Goal: Task Accomplishment & Management: Complete application form

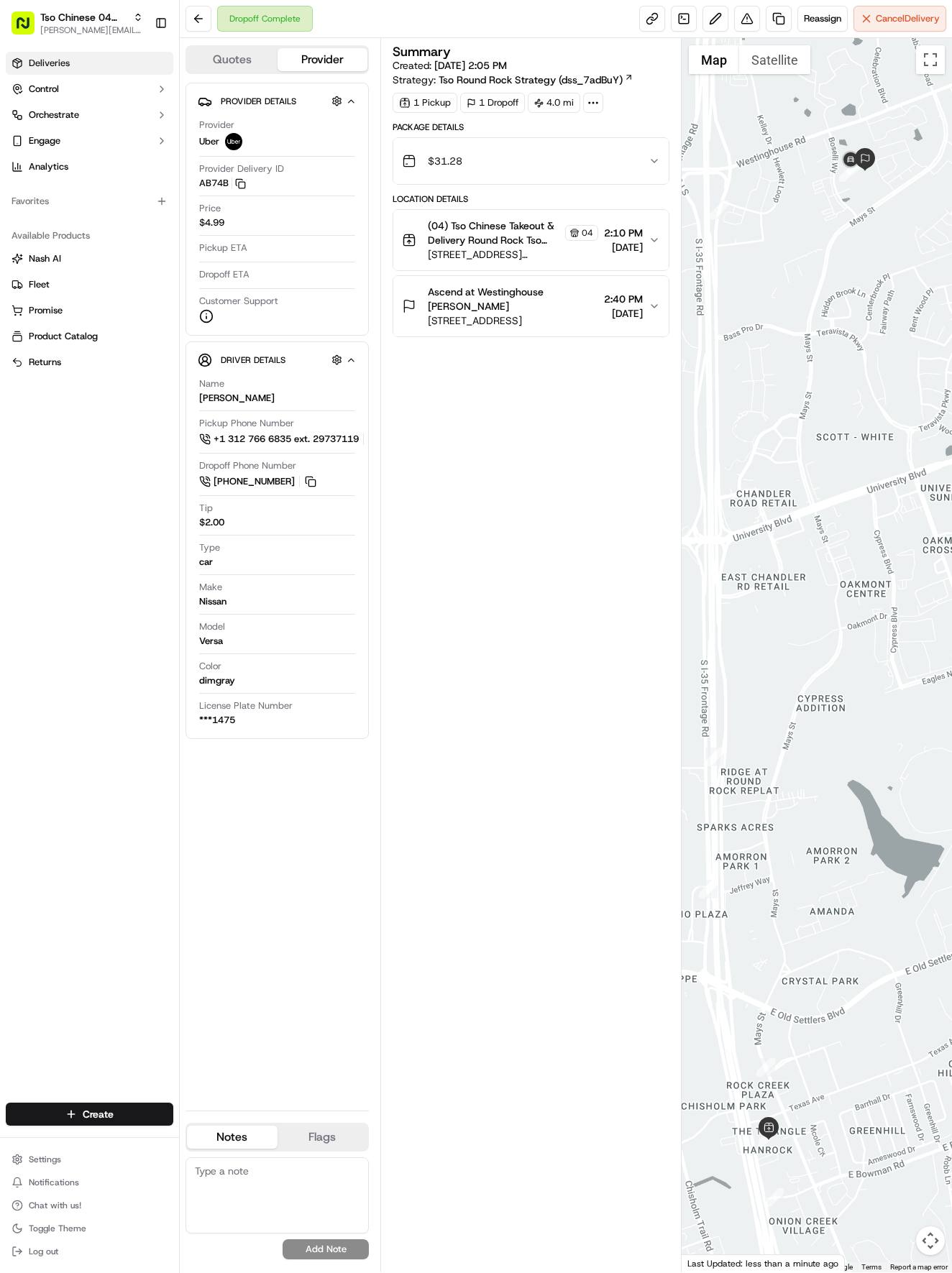
click at [100, 57] on link "Deliveries" at bounding box center [90, 63] width 168 height 23
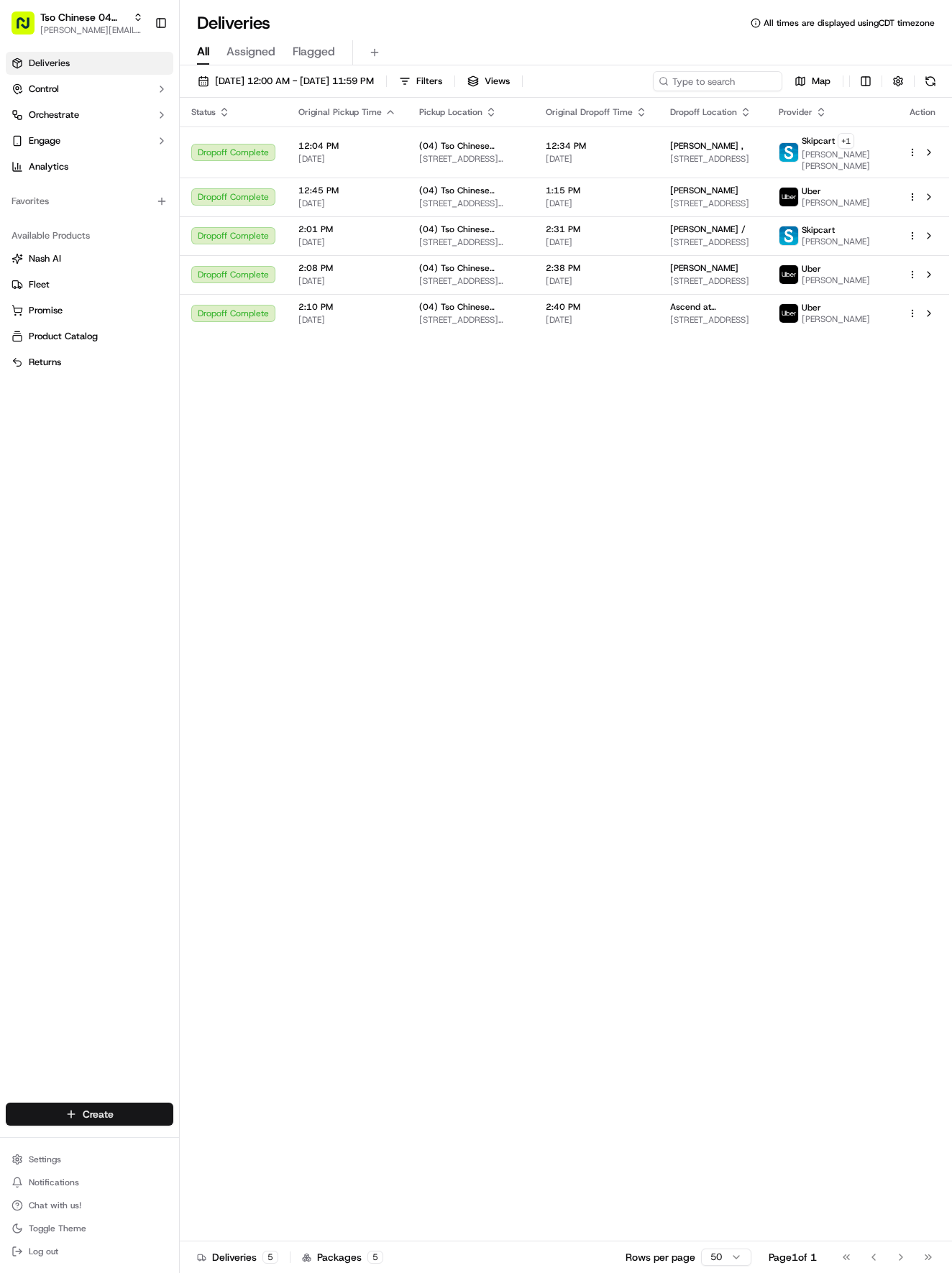
click at [120, 1116] on html "Tso Chinese 04 Round Rock [EMAIL_ADDRESS][DOMAIN_NAME] Toggle Sidebar Deliverie…" at bounding box center [476, 636] width 952 height 1273
click at [207, 1135] on link "Delivery" at bounding box center [260, 1141] width 160 height 26
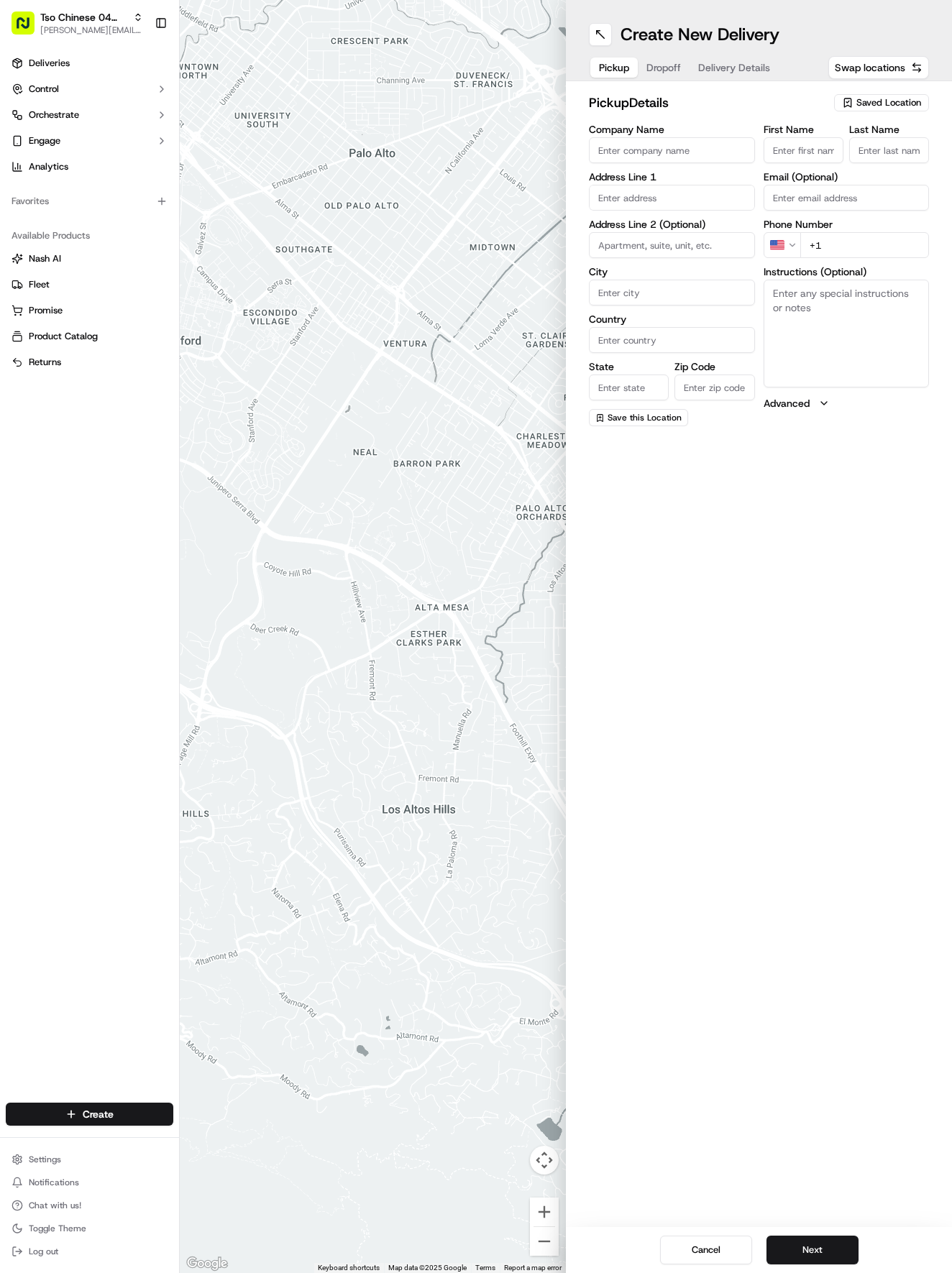
click at [885, 108] on span "Saved Location" at bounding box center [888, 103] width 64 height 13
click at [875, 158] on span "(04) Tso Chinese Takeout & Delivery Round Rock (04)" at bounding box center [857, 163] width 177 height 26
type input "(04) Tso Chinese Takeout & Delivery Round Rock"
type input "2000 N [PERSON_NAME] St"
type input "Ste 108"
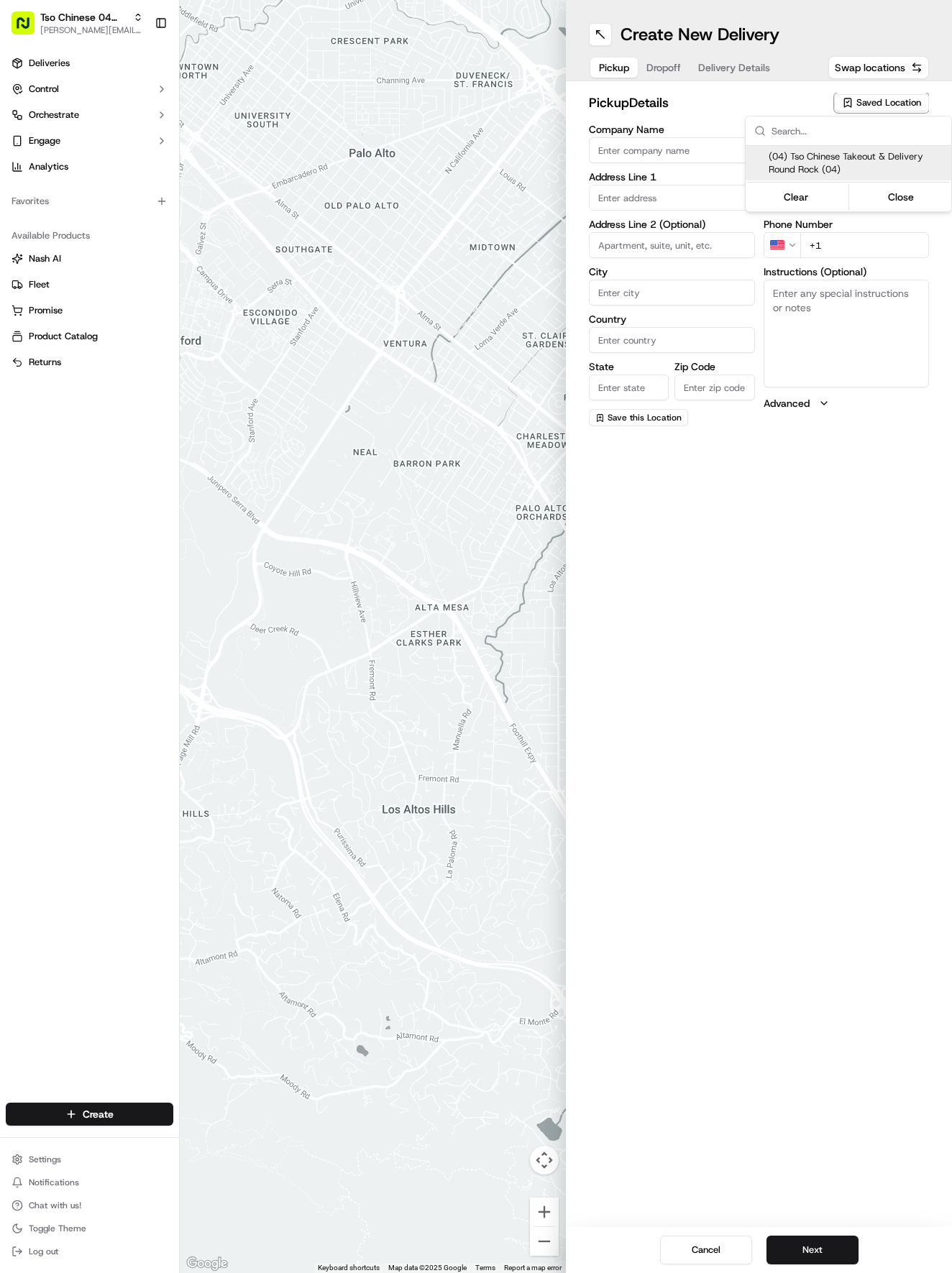
type input "Round Rock"
type input "US"
type input "[GEOGRAPHIC_DATA]"
type input "78664"
type input "Tso Chinese"
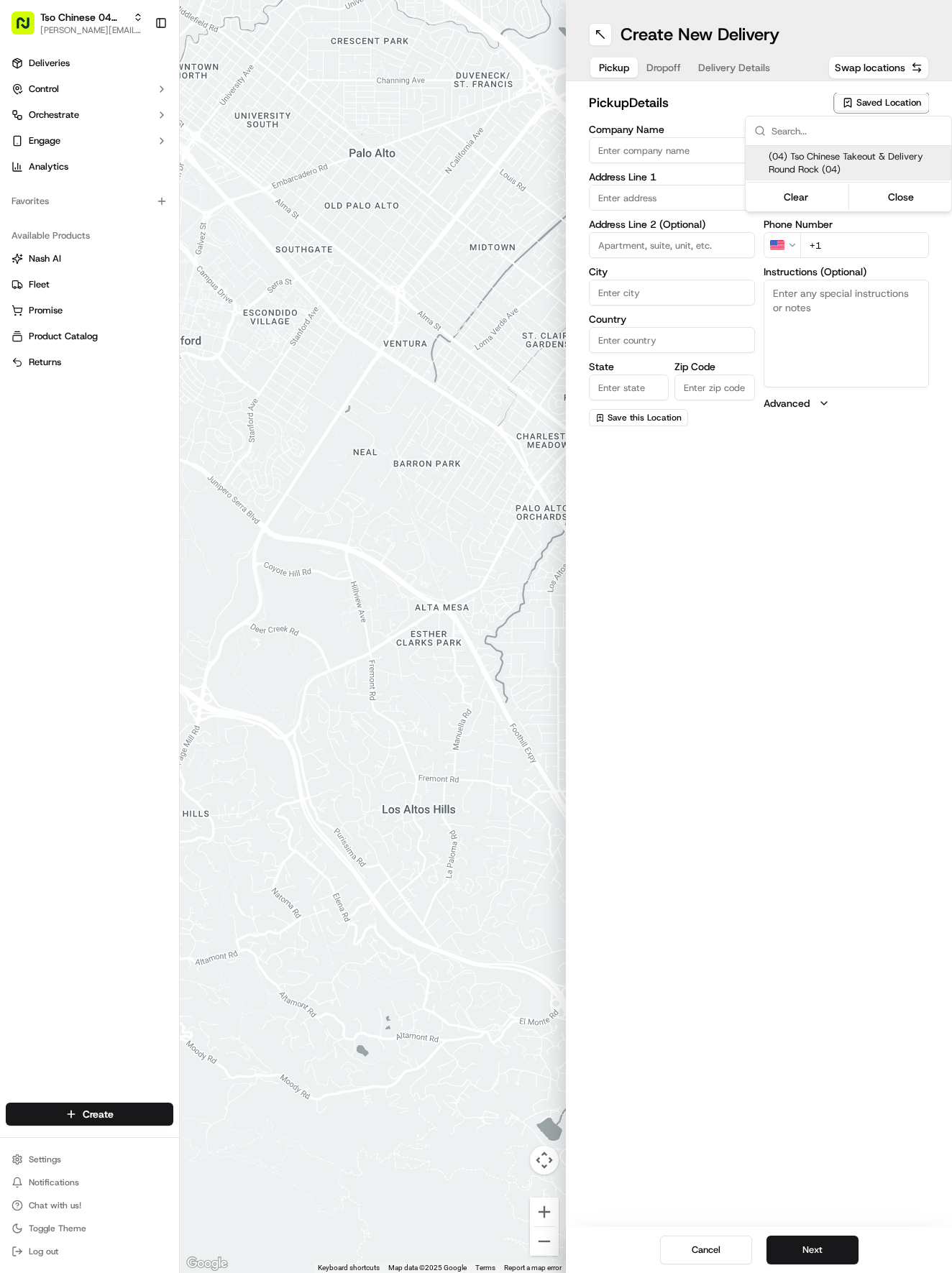
type input "Round Rock Manager"
type input "[EMAIL_ADDRESS][DOMAIN_NAME]"
type input "[PHONE_NUMBER]"
type textarea "Submit a picture displaying address & food as Proof of Delivery. Envía una foto…"
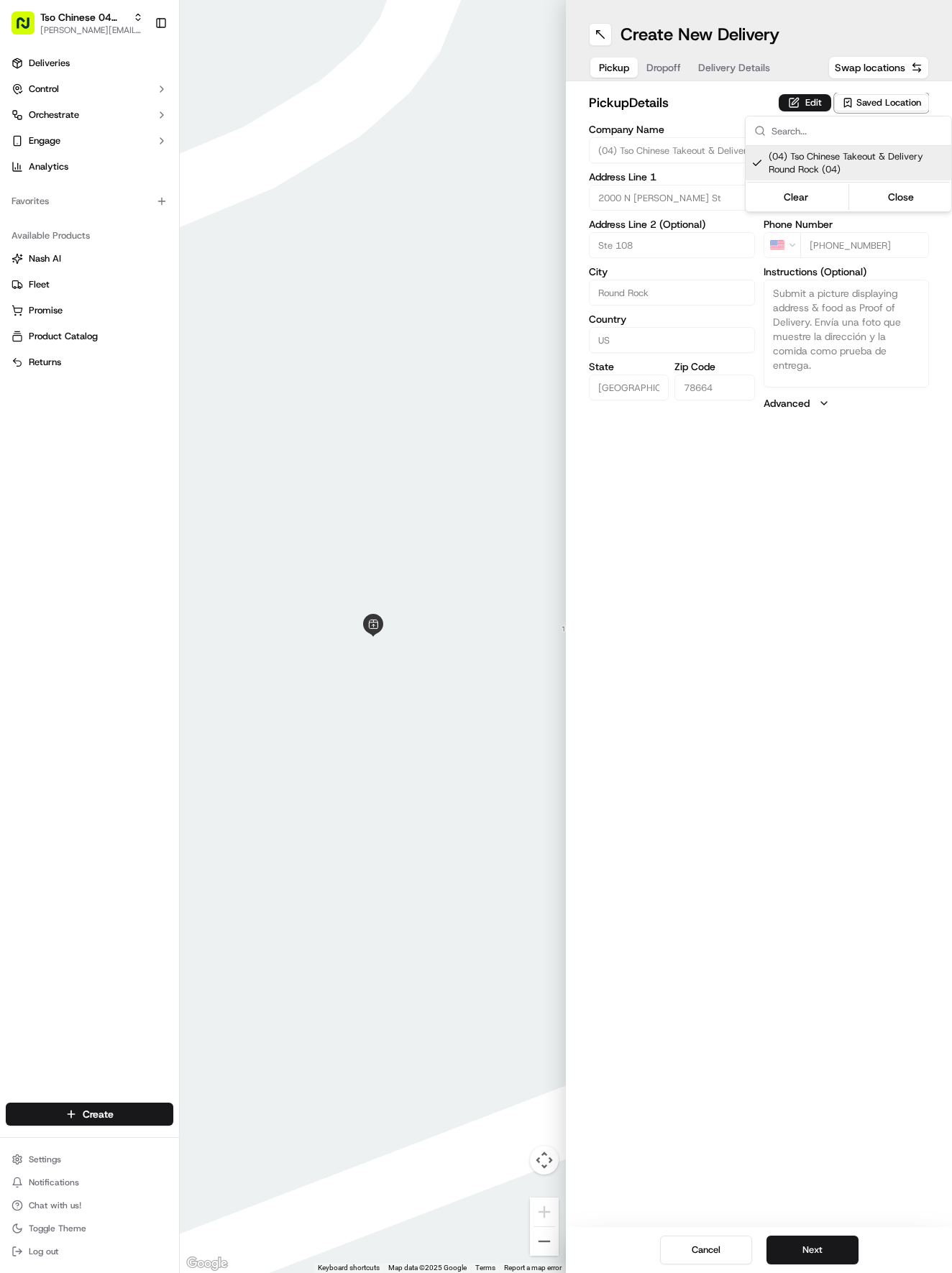
click at [828, 1227] on html "Tso Chinese 04 Round Rock [EMAIL_ADDRESS][DOMAIN_NAME] Toggle Sidebar Deliverie…" at bounding box center [476, 636] width 952 height 1273
click at [828, 1254] on button "Next" at bounding box center [812, 1250] width 92 height 28
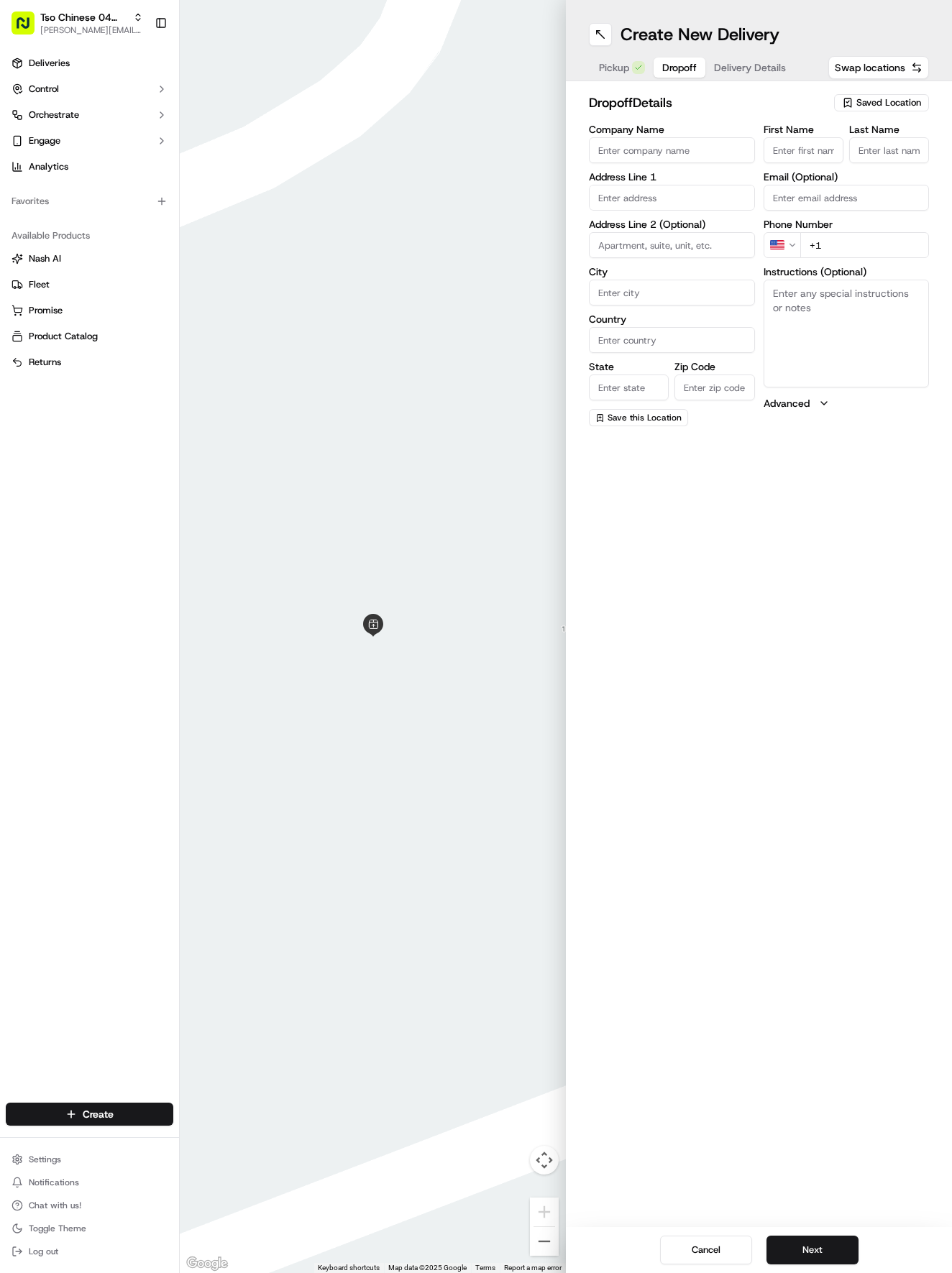
drag, startPoint x: 800, startPoint y: 149, endPoint x: 812, endPoint y: 146, distance: 12.4
click at [802, 147] on input "First Name" at bounding box center [803, 150] width 80 height 26
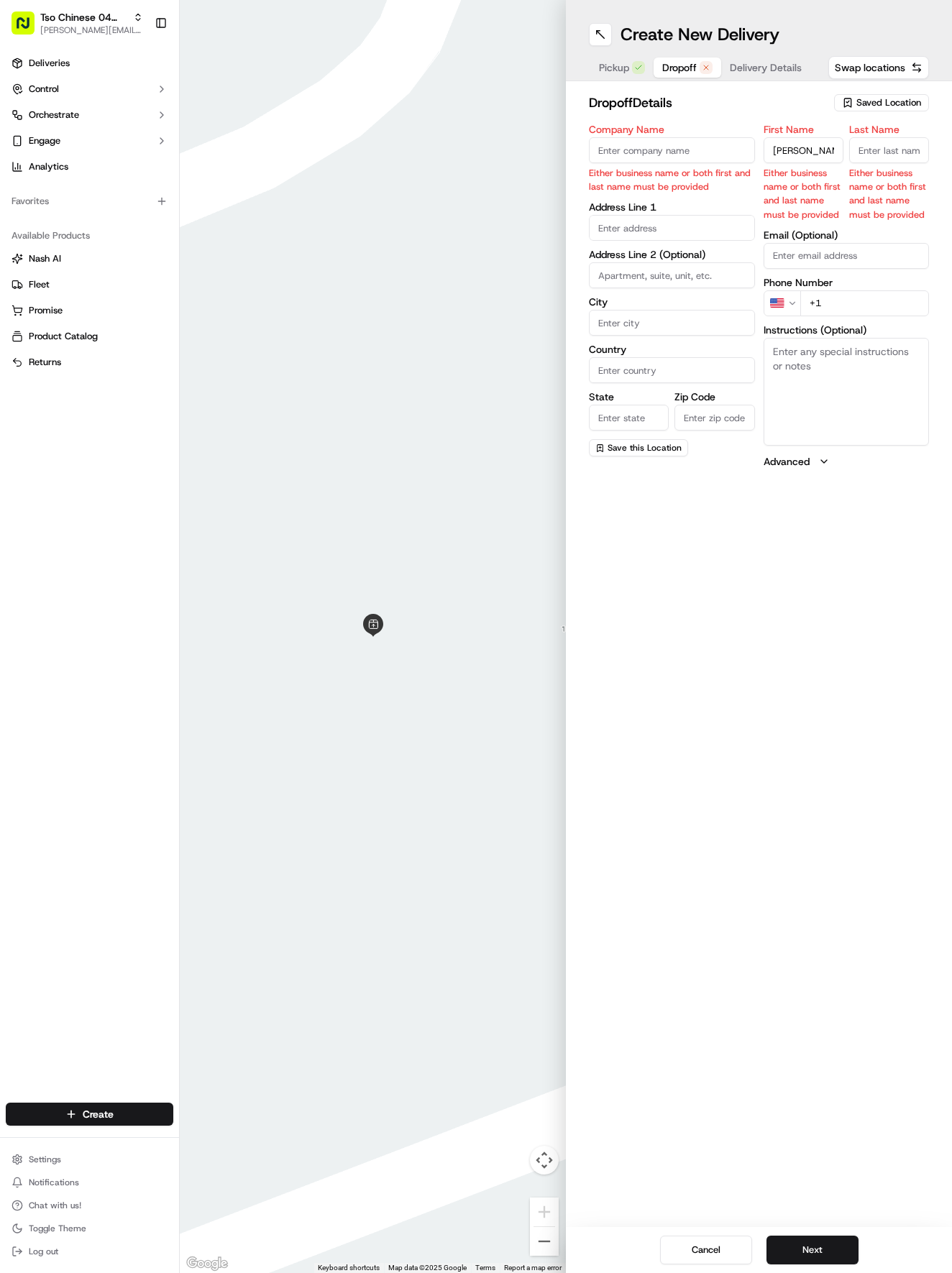
type input "[PERSON_NAME]"
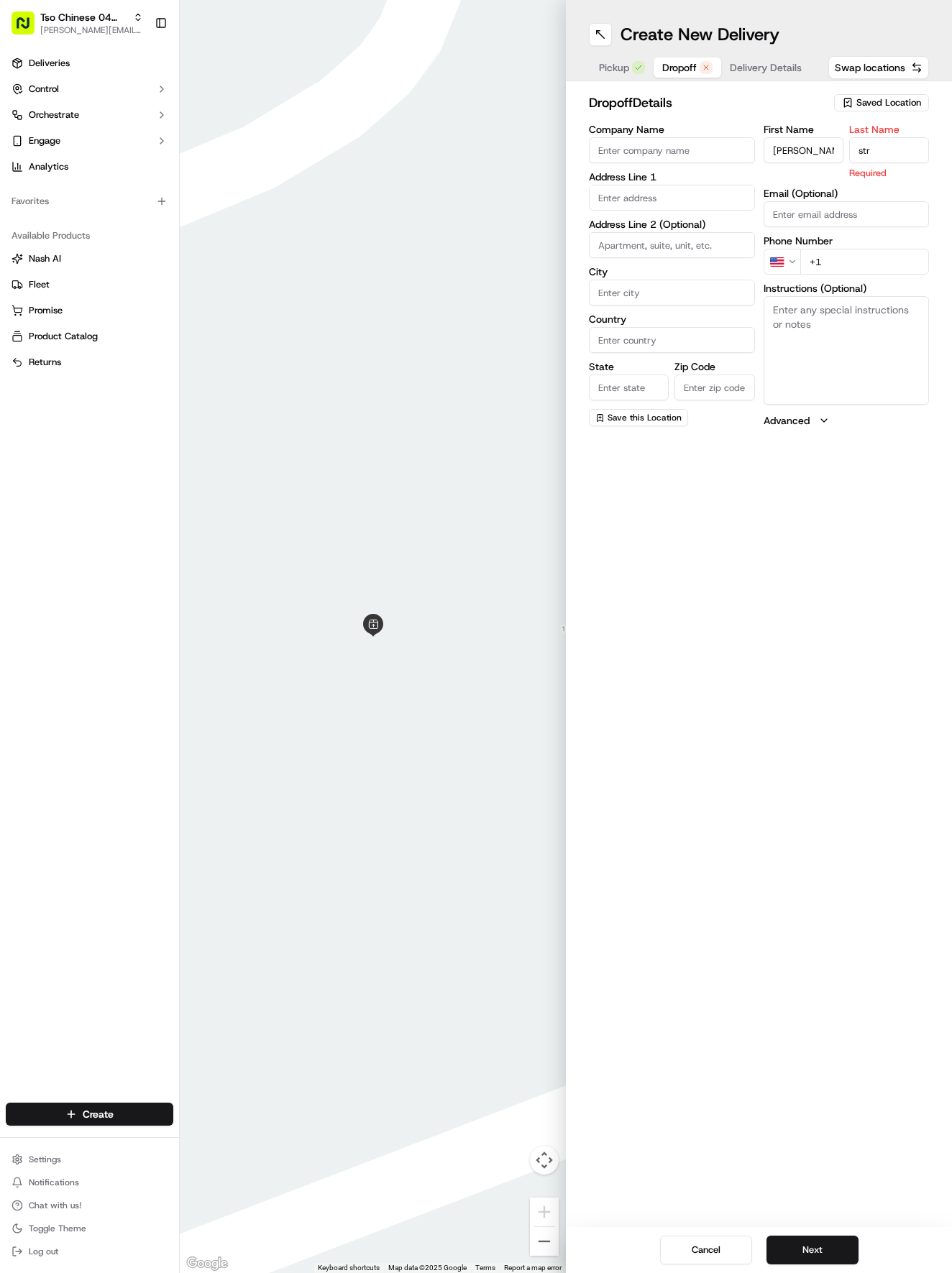
type input "[PERSON_NAME]"
click at [879, 251] on input "+1" at bounding box center [864, 245] width 129 height 26
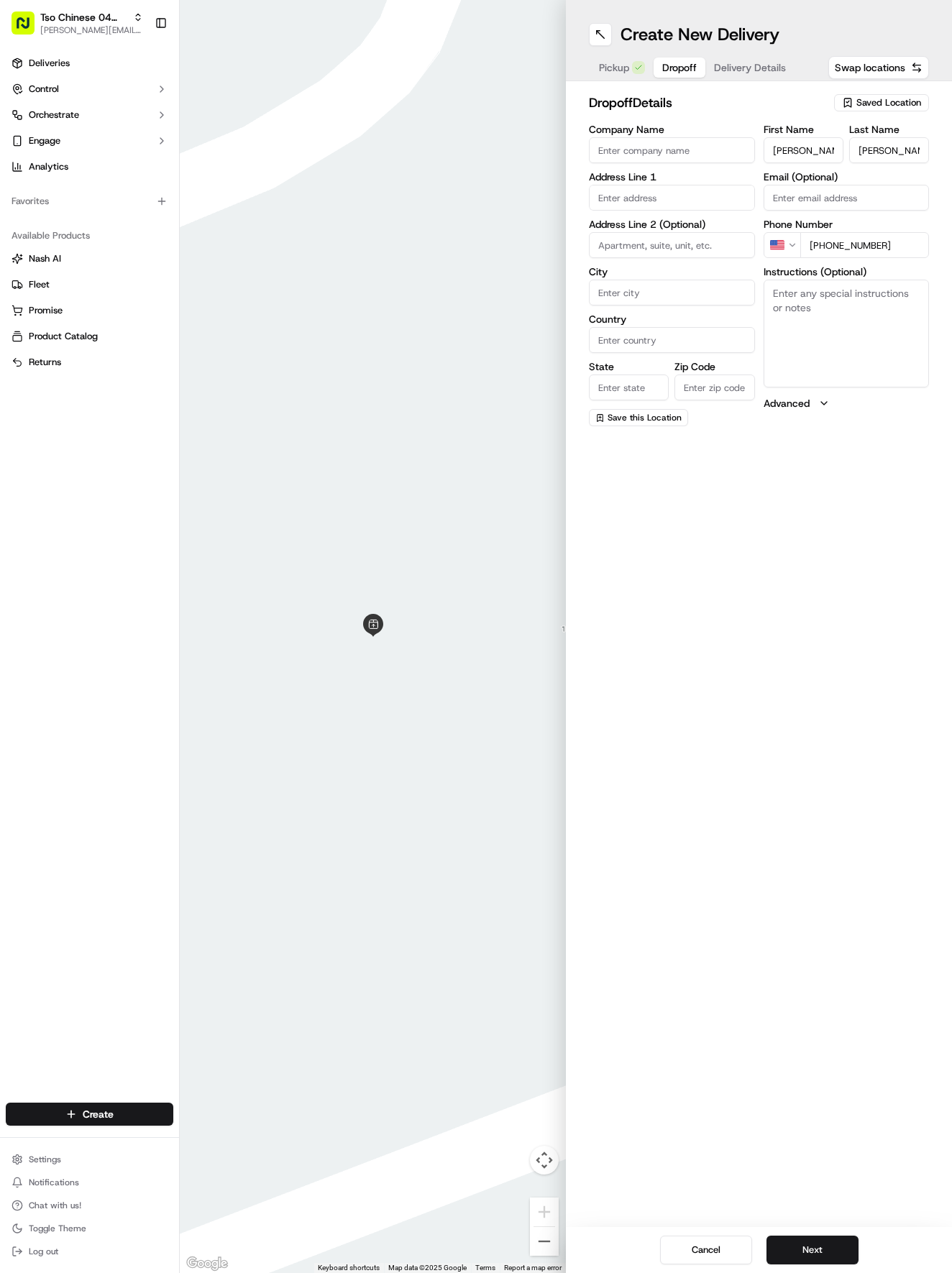
type input "[PHONE_NUMBER]"
drag, startPoint x: 645, startPoint y: 186, endPoint x: 665, endPoint y: 196, distance: 22.4
click at [653, 192] on input "text" at bounding box center [672, 198] width 166 height 26
click at [674, 235] on div "[STREET_ADDRESS]" at bounding box center [672, 228] width 159 height 22
type input "[STREET_ADDRESS]"
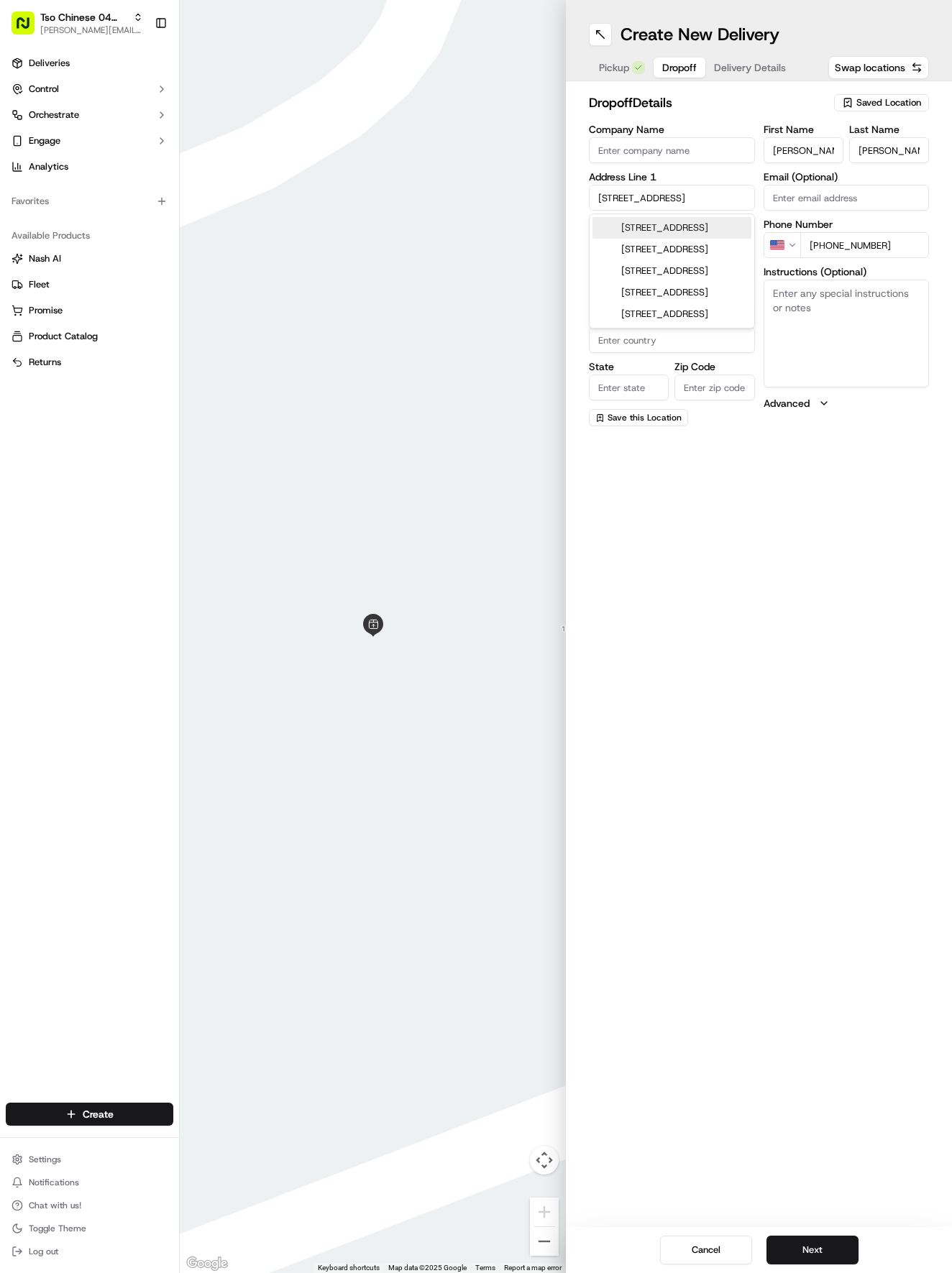
type input "Round Rock"
type input "[GEOGRAPHIC_DATA]"
type input "78665"
type input "[STREET_ADDRESS]"
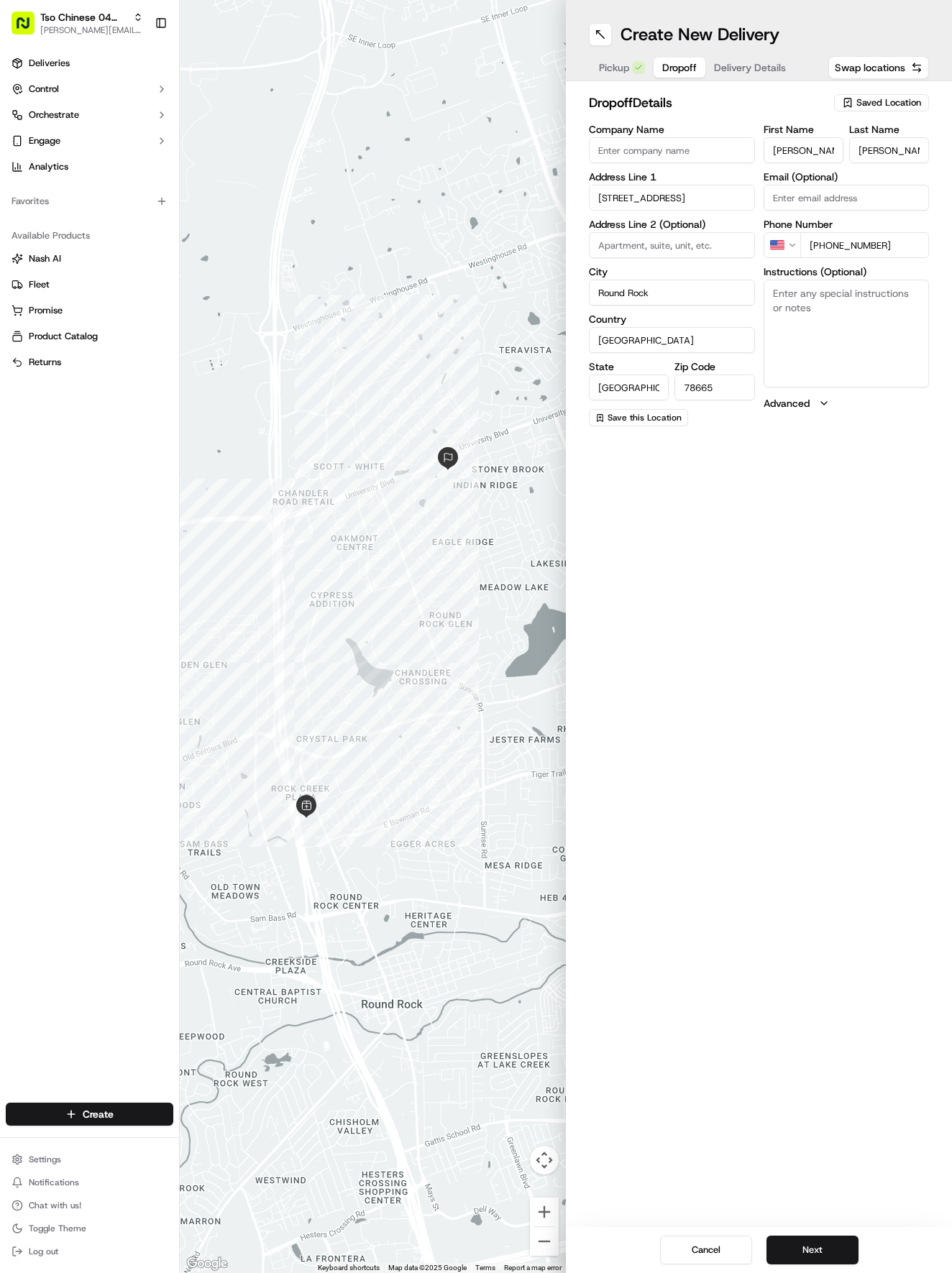
click at [688, 246] on input at bounding box center [672, 245] width 166 height 26
paste input "Unit 7107"
type input "Unit 7107"
click at [685, 150] on input "Company Name" at bounding box center [672, 150] width 166 height 26
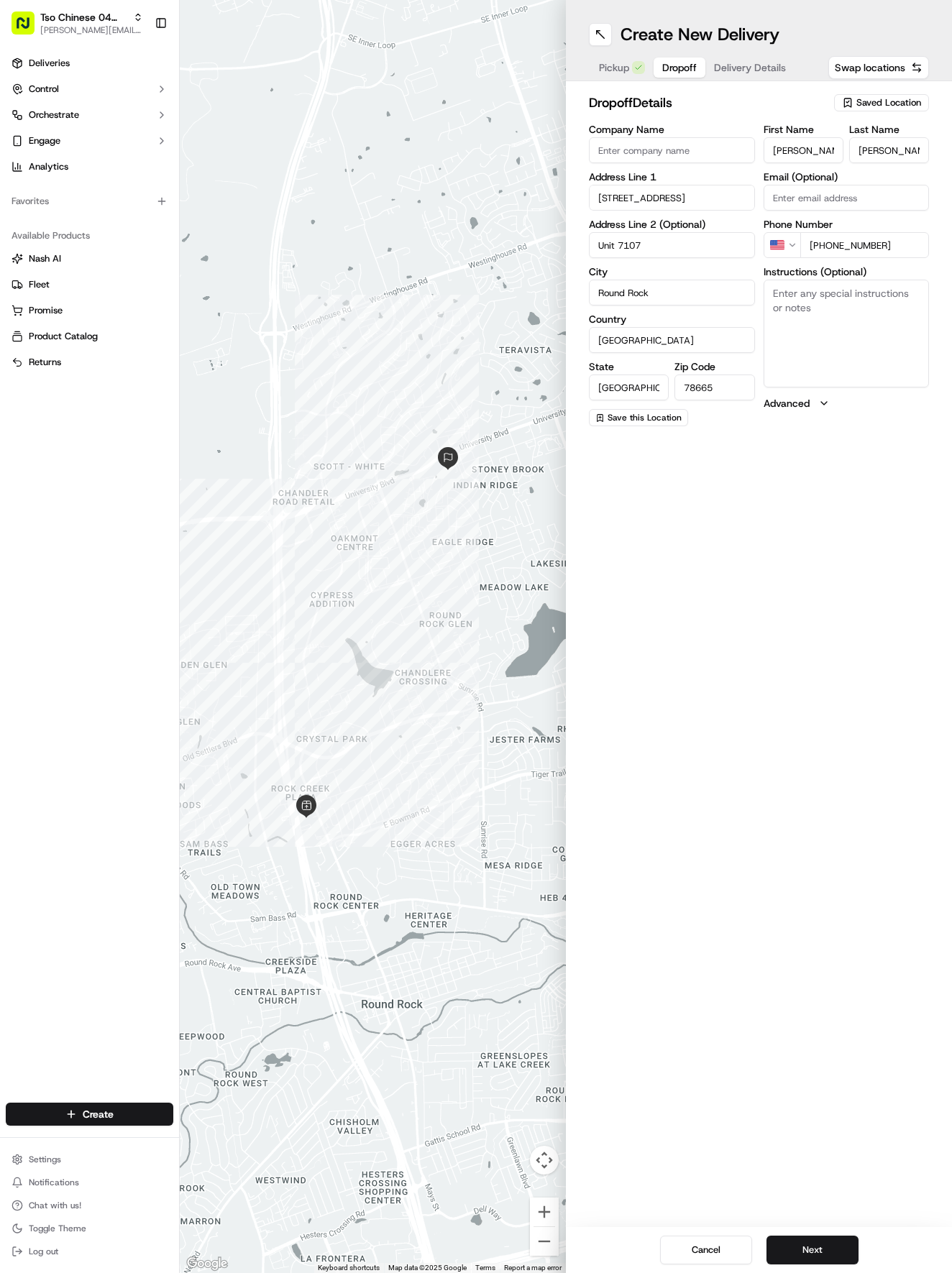
paste input "[STREET_ADDRESS]"
type input "[STREET_ADDRESS]"
click at [770, 324] on textarea "Instructions (Optional)" at bounding box center [846, 334] width 166 height 108
paste textarea "Extra duck sauce please"
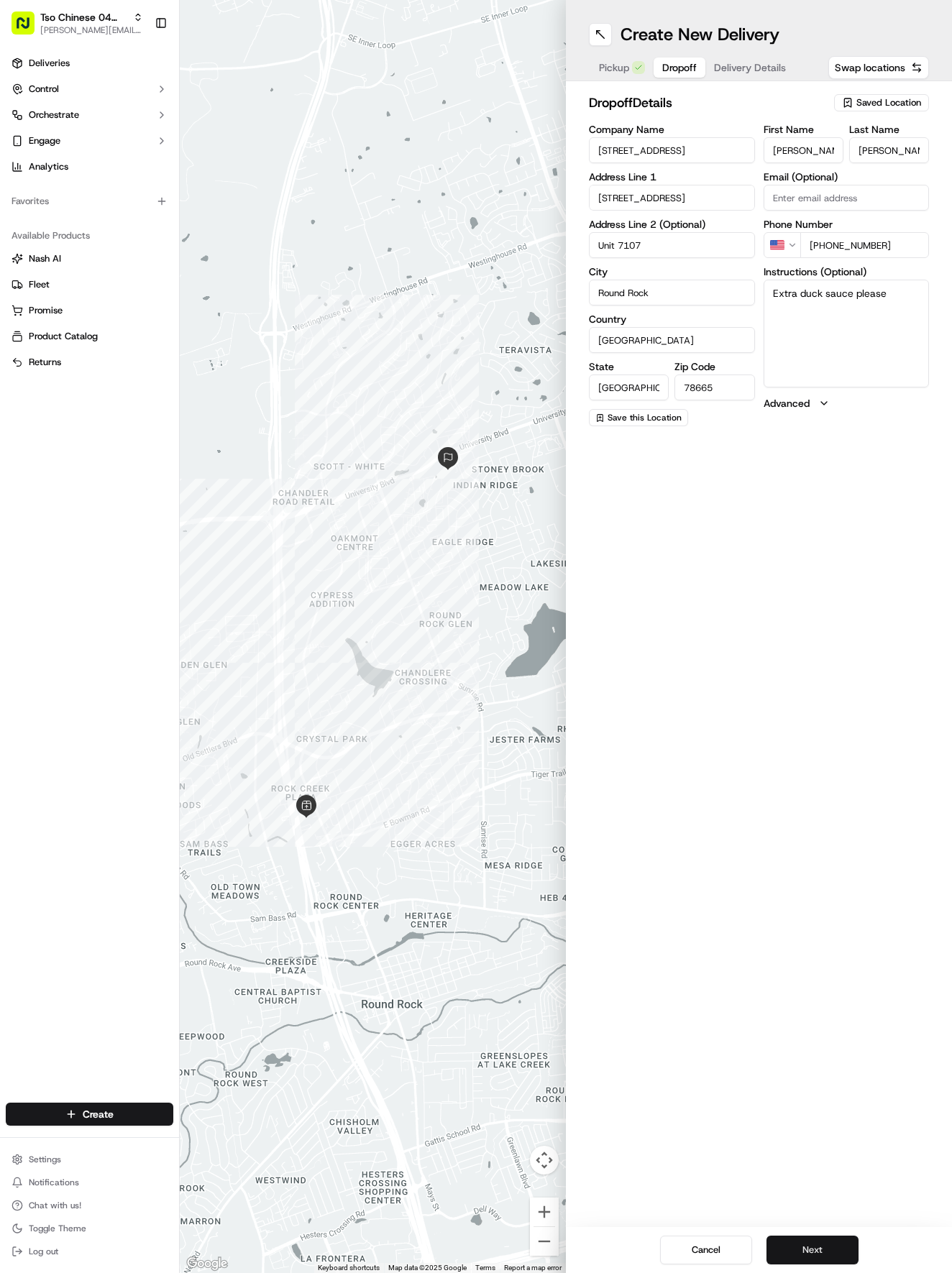
type textarea "Extra duck sauce please"
click at [822, 1245] on button "Next" at bounding box center [812, 1250] width 92 height 28
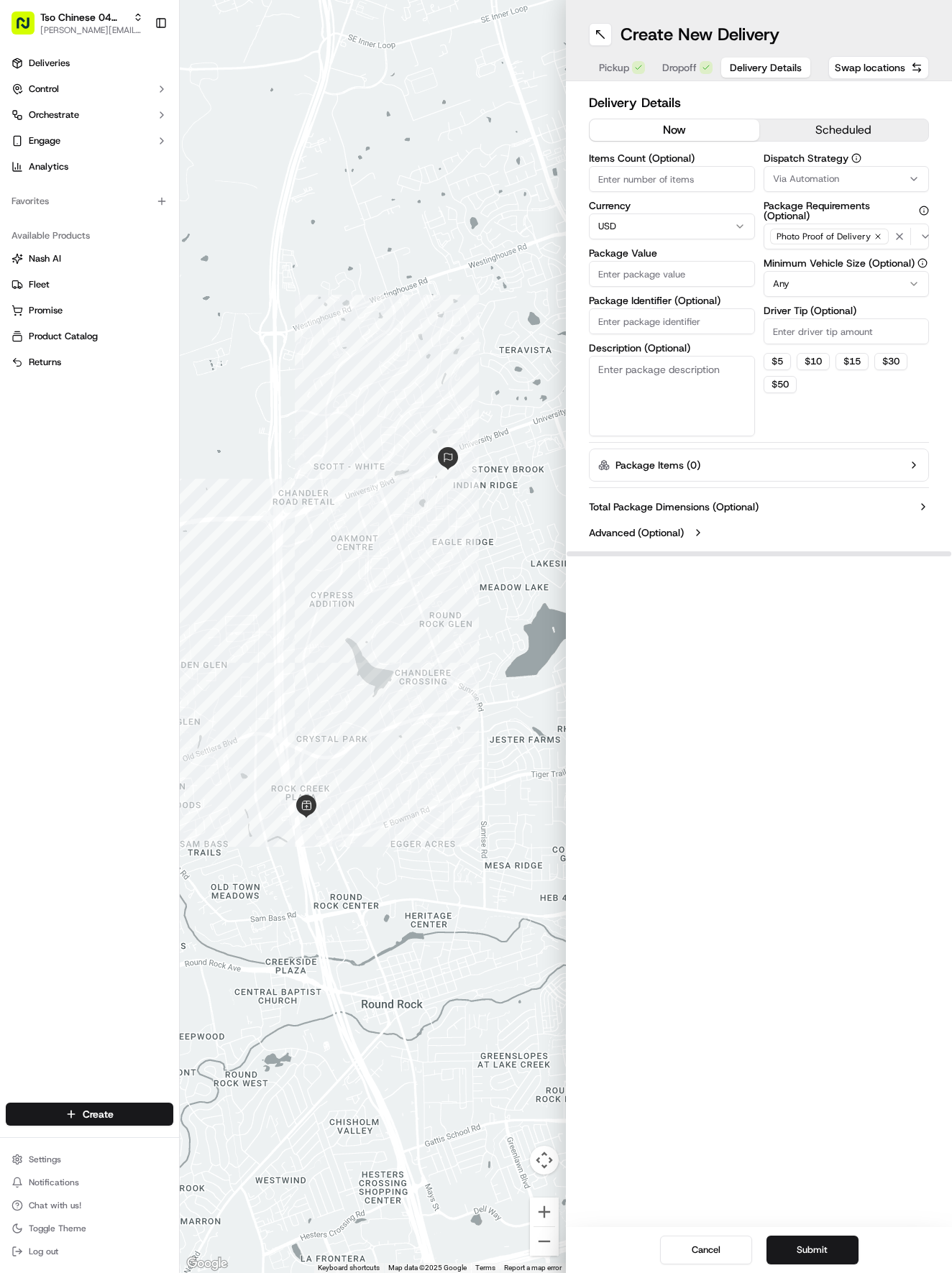
click at [817, 163] on label "Dispatch Strategy" at bounding box center [846, 158] width 166 height 10
click at [826, 179] on span "Via Automation" at bounding box center [806, 179] width 66 height 13
click at [826, 258] on span "Tso Round Rock Strategy" at bounding box center [857, 257] width 177 height 13
click at [842, 445] on html "Tso Chinese 04 Round Rock [EMAIL_ADDRESS][DOMAIN_NAME] Toggle Sidebar Deliverie…" at bounding box center [476, 636] width 952 height 1273
click at [853, 283] on html "Tso Chinese 04 Round Rock [EMAIL_ADDRESS][DOMAIN_NAME] Toggle Sidebar Deliverie…" at bounding box center [476, 636] width 952 height 1273
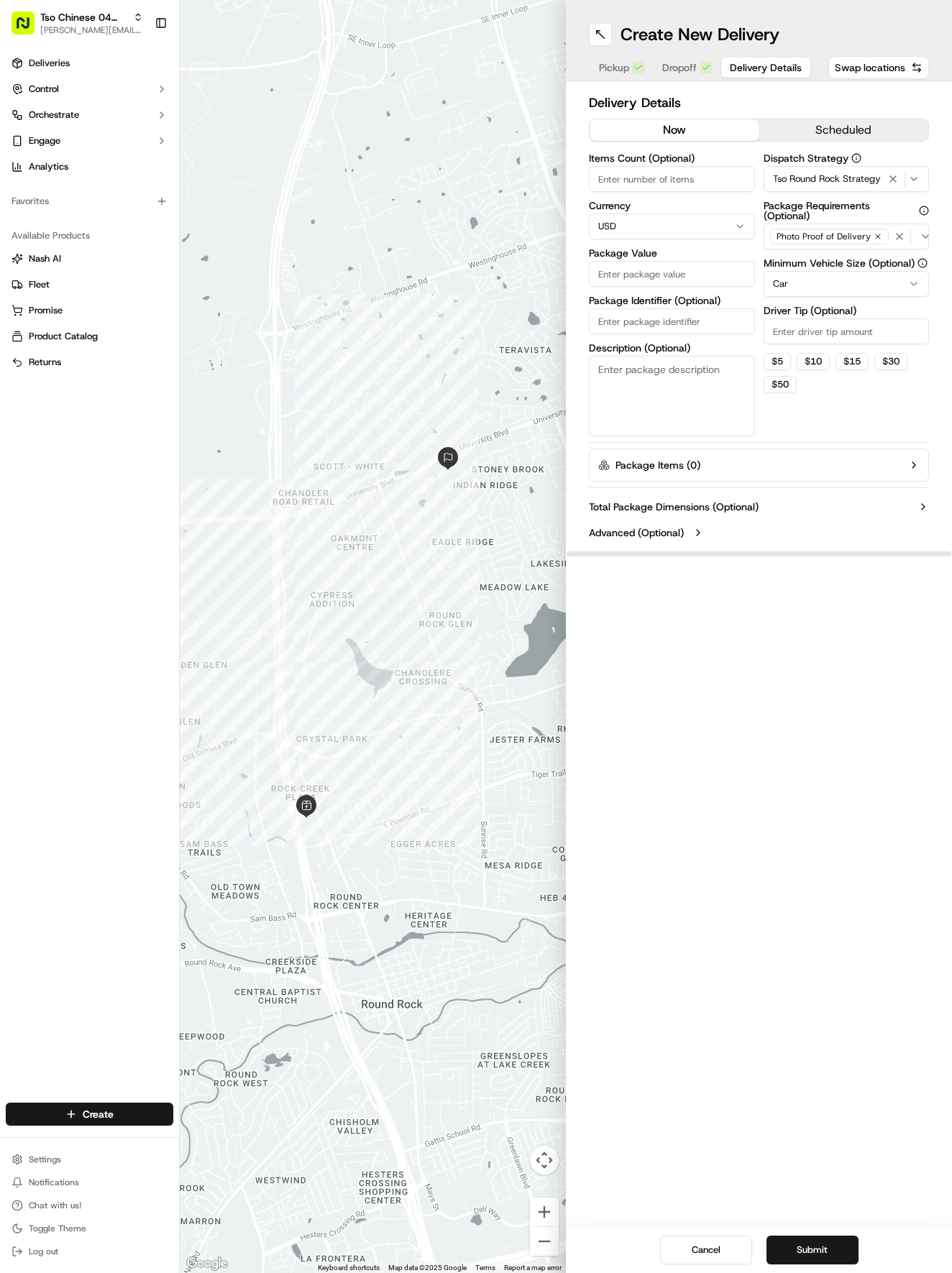
click at [848, 314] on label "Driver Tip (Optional)" at bounding box center [846, 310] width 166 height 10
click at [848, 319] on input "Driver Tip (Optional)" at bounding box center [846, 332] width 166 height 26
click at [859, 333] on input "Driver Tip (Optional)" at bounding box center [846, 332] width 166 height 26
type input "2"
click at [665, 180] on input "Items Count (Optional)" at bounding box center [672, 179] width 166 height 26
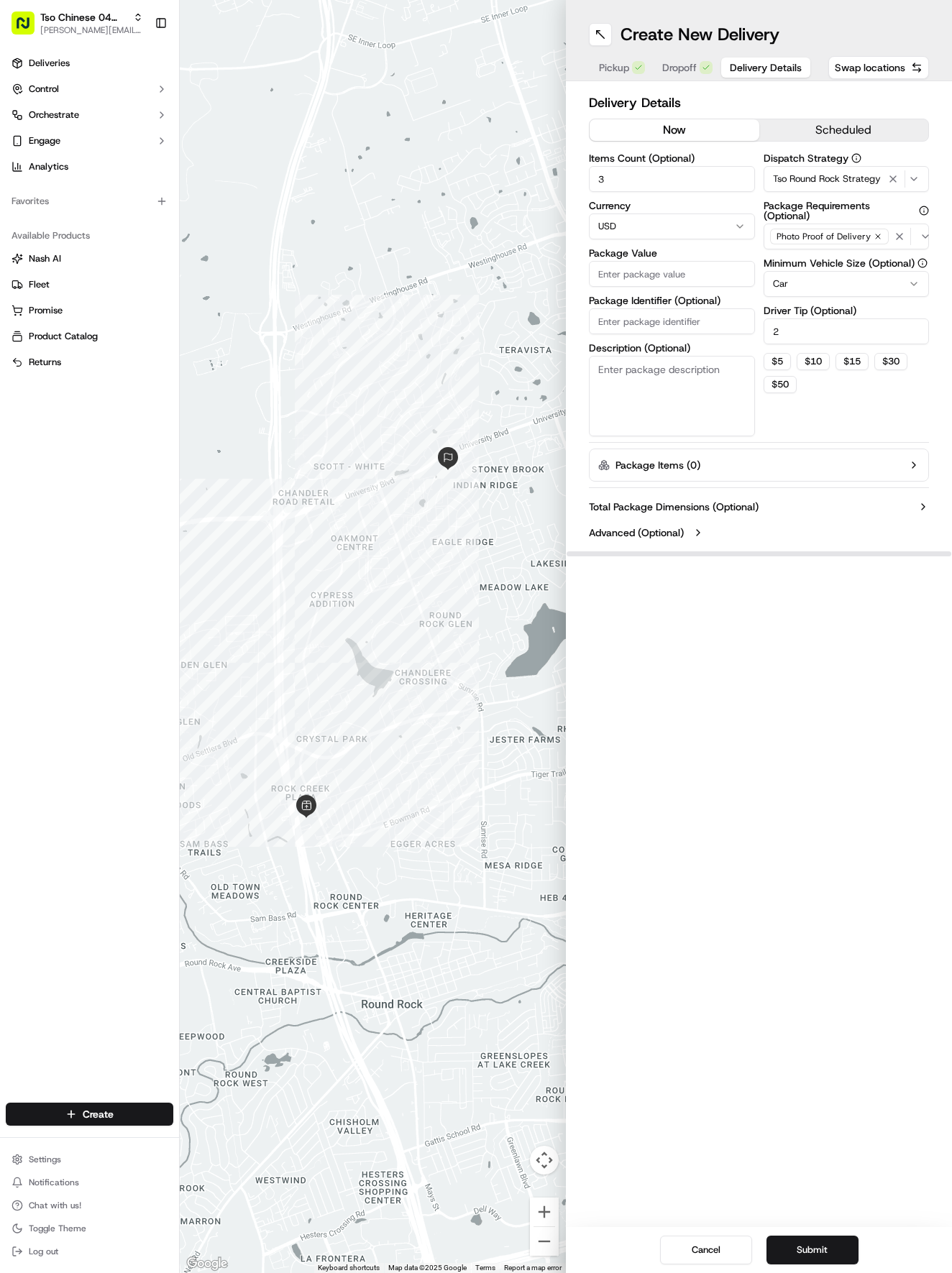
type input "3"
click at [718, 285] on input "Package Value" at bounding box center [672, 274] width 166 height 26
type input "49.63"
click at [695, 308] on input "Package Identifier (Optional)" at bounding box center [672, 321] width 166 height 26
paste input "1WVK58P"
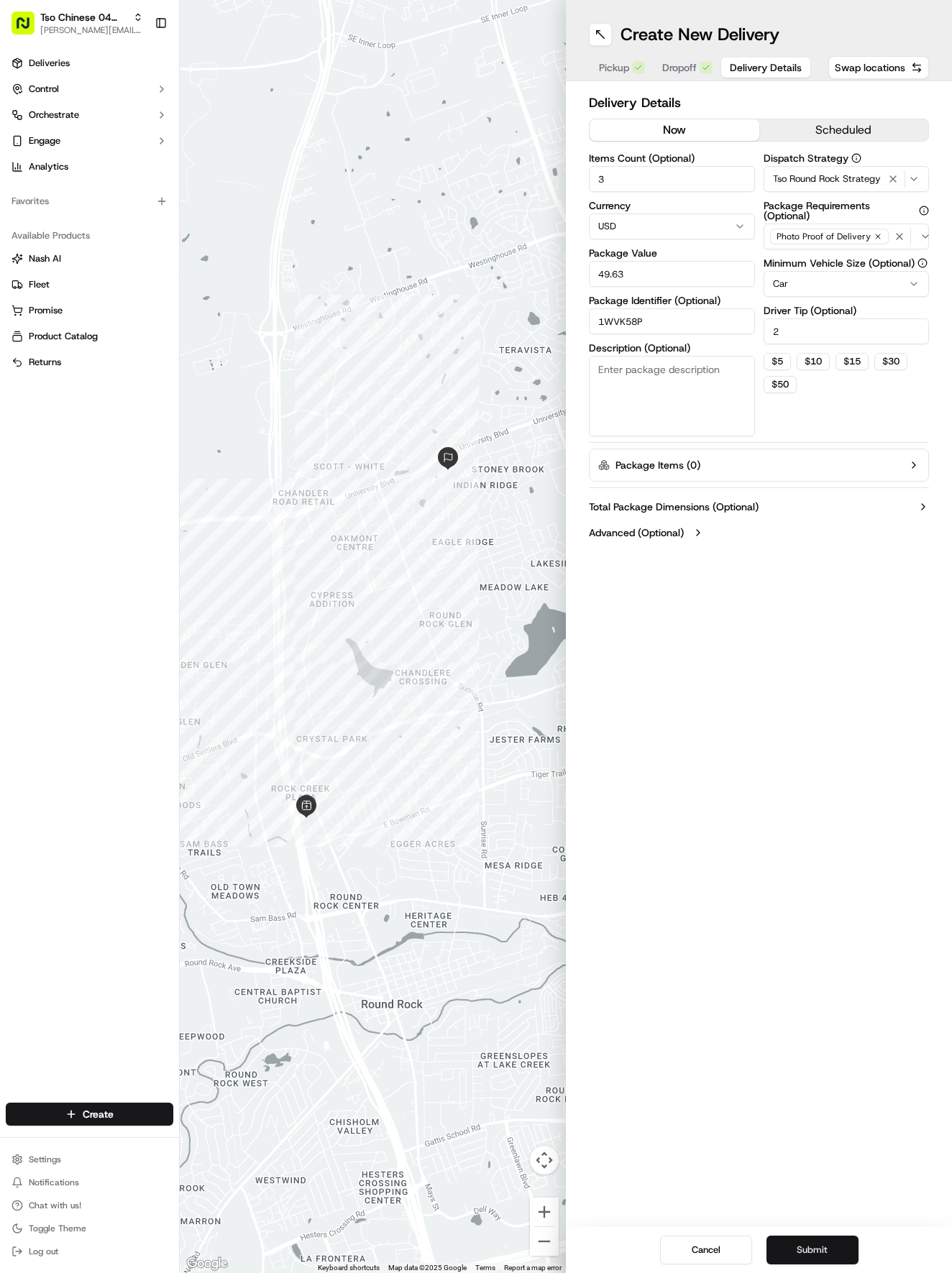
type input "1WVK58P"
click at [850, 1237] on button "Submit" at bounding box center [812, 1250] width 92 height 28
click at [852, 1239] on div "Cancel Submit" at bounding box center [759, 1250] width 386 height 46
